Goal: Information Seeking & Learning: Learn about a topic

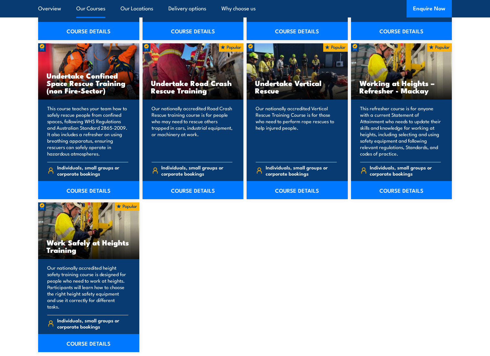
scroll to position [744, 0]
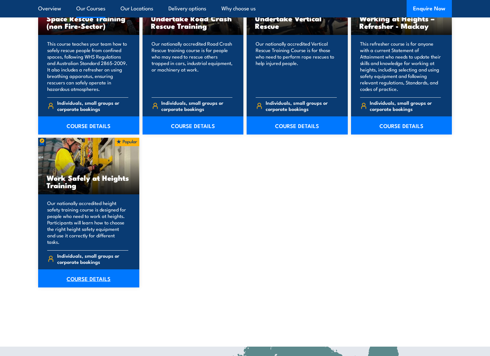
click at [82, 269] on link "COURSE DETAILS" at bounding box center [88, 278] width 101 height 18
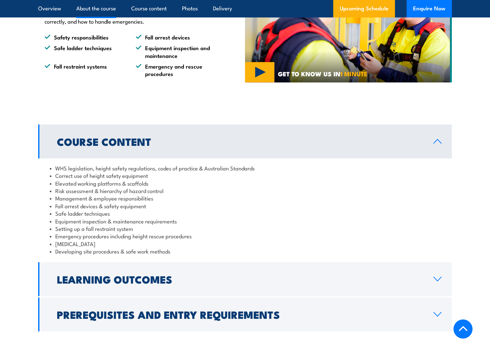
scroll to position [517, 0]
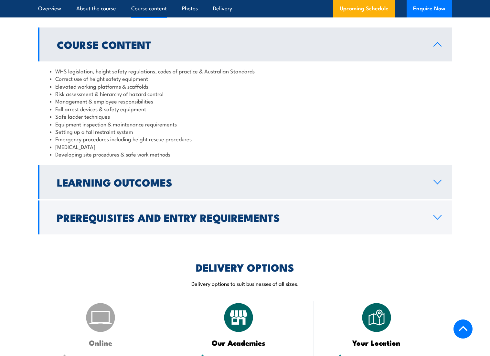
click at [113, 184] on h2 "Learning Outcomes" at bounding box center [240, 182] width 366 height 9
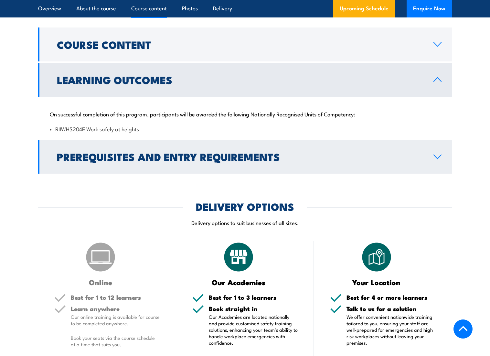
click at [126, 152] on h2 "Prerequisites and Entry Requirements" at bounding box center [240, 156] width 366 height 9
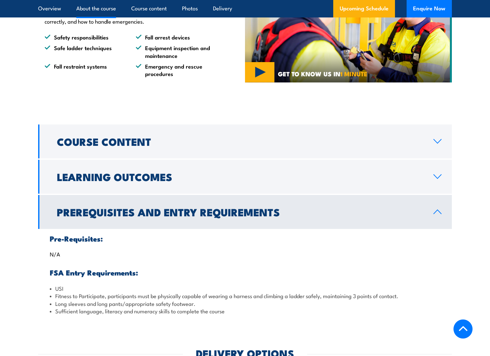
scroll to position [388, 0]
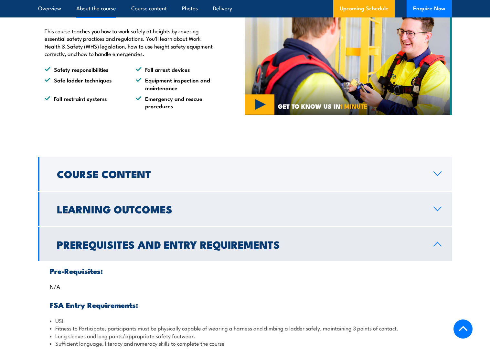
click at [104, 204] on h2 "Learning Outcomes" at bounding box center [240, 208] width 366 height 9
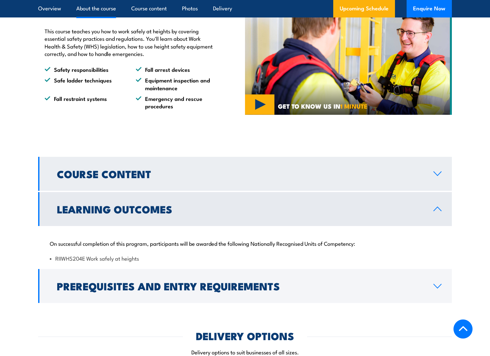
click at [111, 182] on link "Course Content" at bounding box center [245, 174] width 414 height 34
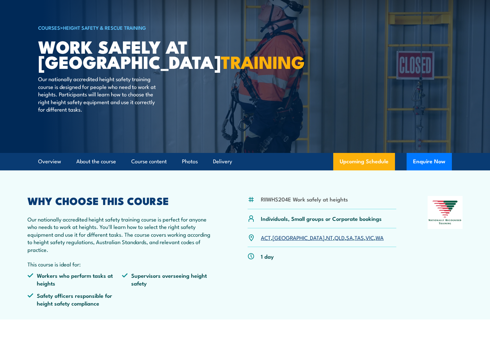
scroll to position [0, 0]
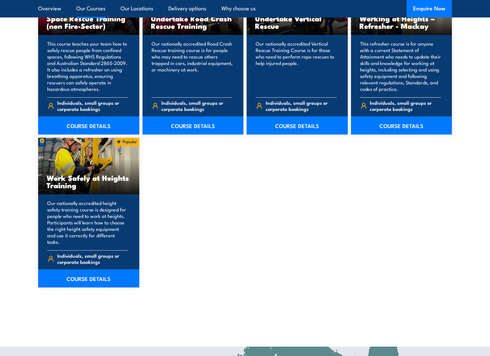
scroll to position [568, 0]
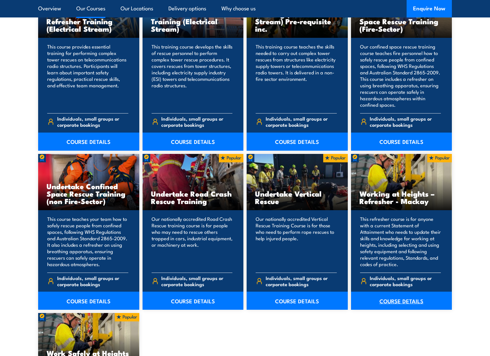
drag, startPoint x: 405, startPoint y: 303, endPoint x: 419, endPoint y: 296, distance: 15.9
click at [405, 303] on link "COURSE DETAILS" at bounding box center [401, 301] width 101 height 18
